Goal: Navigation & Orientation: Find specific page/section

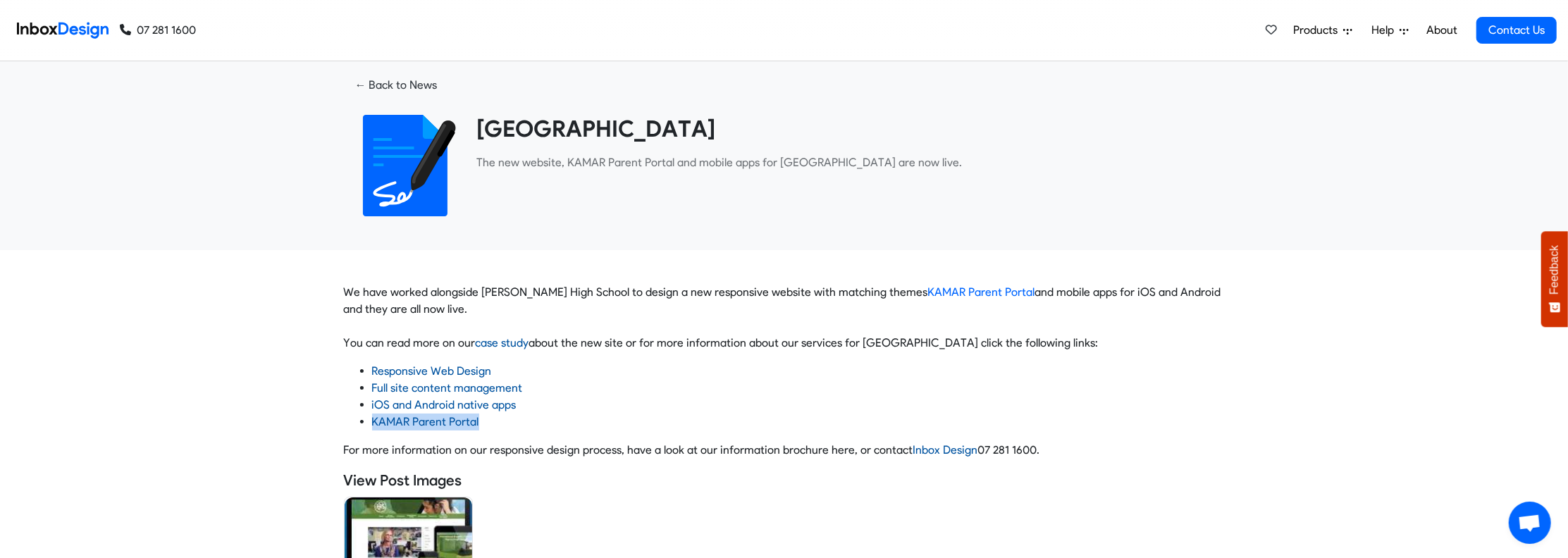
drag, startPoint x: 477, startPoint y: 420, endPoint x: 371, endPoint y: 417, distance: 106.0
click at [371, 417] on ul "Responsive Web Design Full site content management iOS and Android native apps …" at bounding box center [784, 397] width 881 height 68
copy span "KAMAR Parent Portal"
click at [502, 341] on link "case study" at bounding box center [502, 342] width 53 height 14
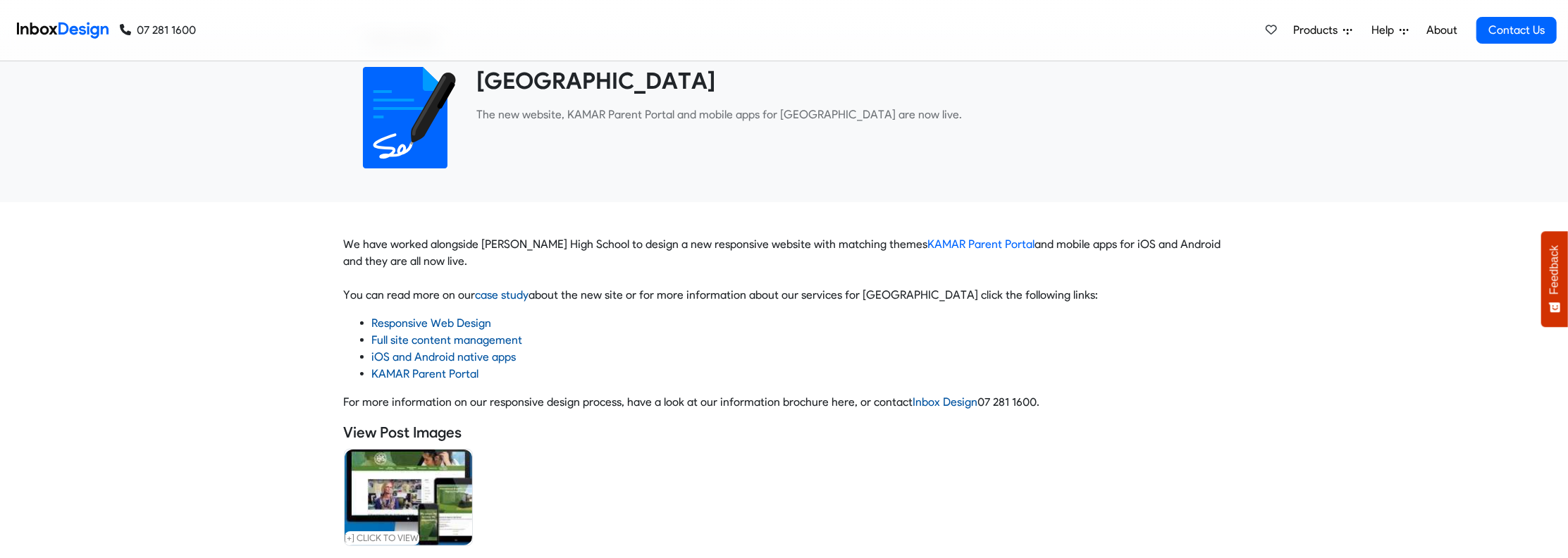
scroll to position [70, 0]
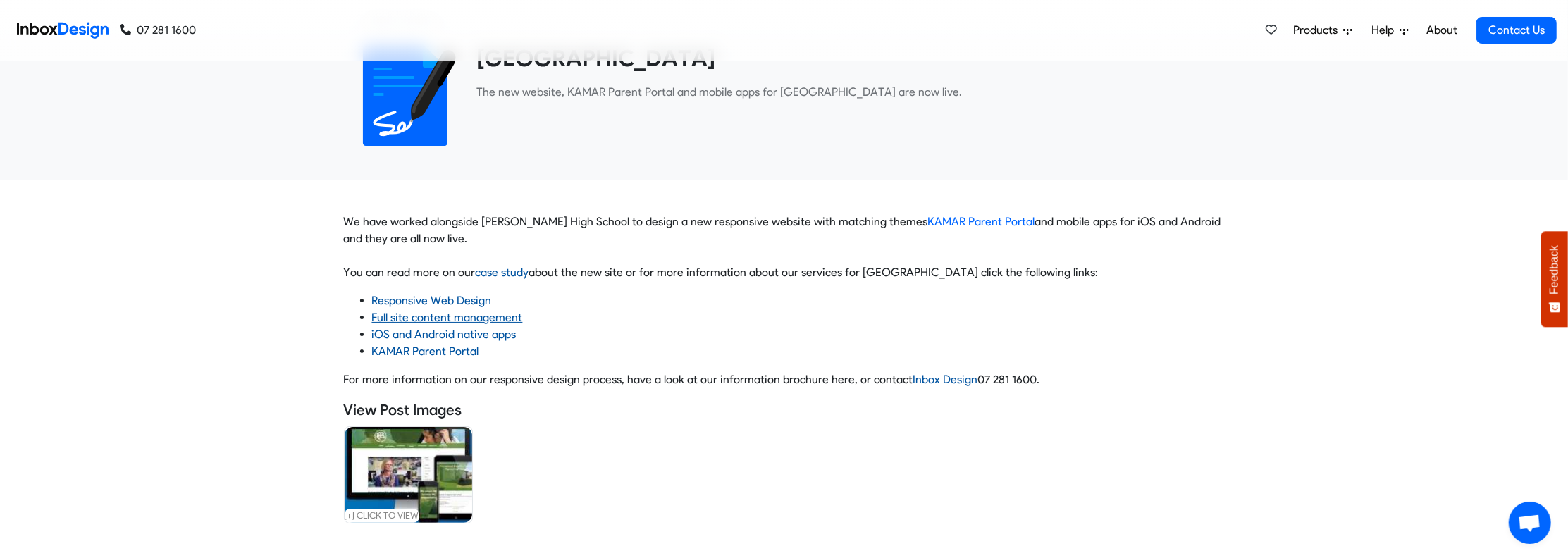
click at [417, 315] on link "Full site content management" at bounding box center [447, 317] width 151 height 14
